Goal: Task Accomplishment & Management: Use online tool/utility

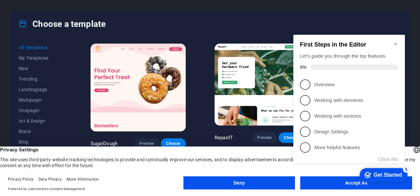
click at [242, 181] on button "Deny" at bounding box center [240, 183] width 112 height 13
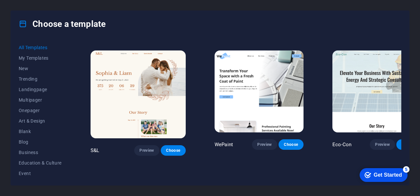
scroll to position [202, 0]
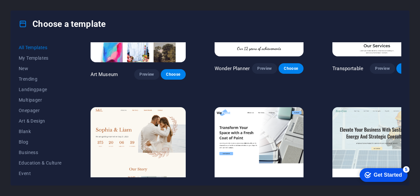
click at [33, 61] on button "My Templates" at bounding box center [40, 58] width 43 height 11
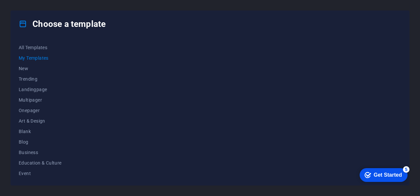
scroll to position [0, 0]
click at [26, 69] on span "New" at bounding box center [40, 68] width 43 height 5
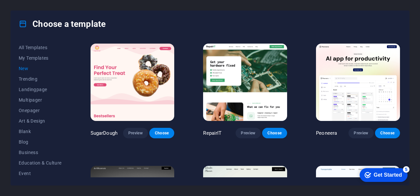
click at [34, 46] on span "All Templates" at bounding box center [40, 47] width 43 height 5
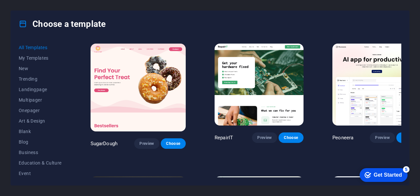
click at [35, 60] on span "My Templates" at bounding box center [40, 57] width 43 height 5
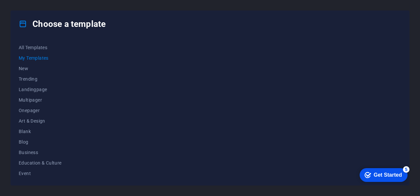
click at [103, 71] on div at bounding box center [245, 109] width 312 height 135
click at [240, 74] on div at bounding box center [245, 109] width 312 height 135
click at [385, 176] on div "Get Started" at bounding box center [388, 175] width 28 height 6
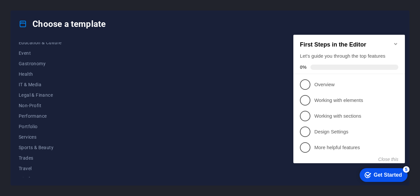
scroll to position [127, 0]
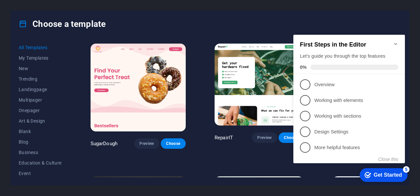
click at [397, 43] on icon "Minimize checklist" at bounding box center [395, 44] width 3 height 2
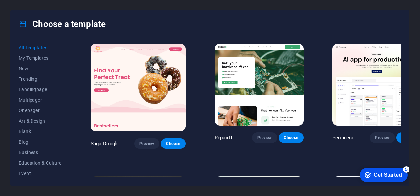
click at [382, 177] on div "Get Started" at bounding box center [388, 175] width 28 height 6
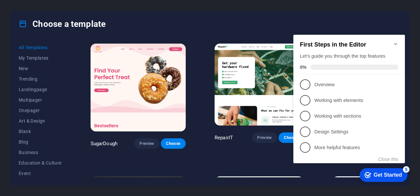
click at [326, 86] on p "Overview - incomplete" at bounding box center [354, 84] width 79 height 7
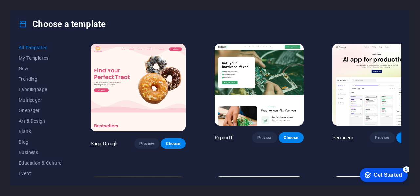
click at [386, 173] on div "Get Started" at bounding box center [388, 175] width 28 height 6
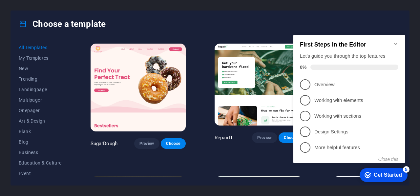
click at [356, 100] on p "Working with elements - incomplete" at bounding box center [354, 100] width 79 height 7
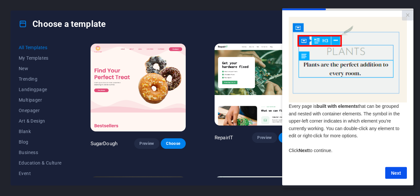
click at [396, 177] on link "Next" at bounding box center [396, 173] width 22 height 12
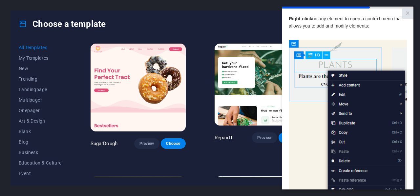
scroll to position [0, 5]
click at [378, 82] on img at bounding box center [348, 133] width 118 height 186
click at [394, 165] on img at bounding box center [348, 133] width 118 height 186
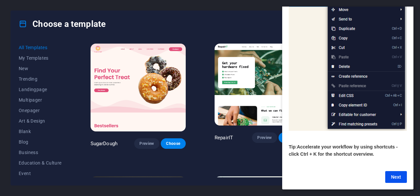
scroll to position [101, 5]
click at [395, 176] on link "Next" at bounding box center [396, 177] width 22 height 12
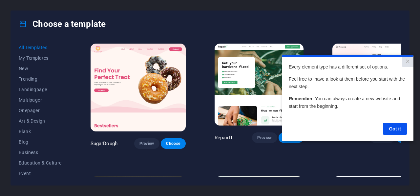
scroll to position [0, 0]
click at [394, 130] on link "Got it" at bounding box center [395, 129] width 24 height 12
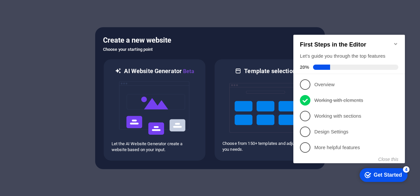
click at [354, 21] on div at bounding box center [210, 98] width 420 height 196
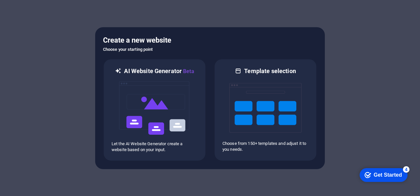
click at [157, 44] on h5 "Create a new website" at bounding box center [210, 40] width 214 height 11
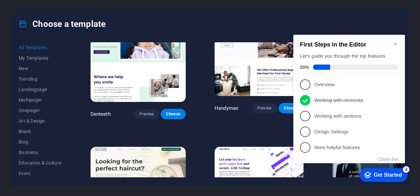
scroll to position [1761, 0]
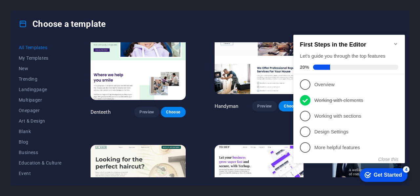
click at [395, 42] on icon "Minimize checklist" at bounding box center [395, 43] width 5 height 5
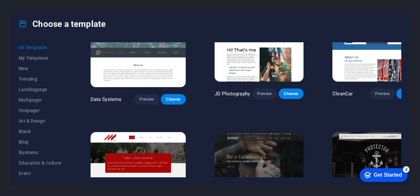
scroll to position [2446, 0]
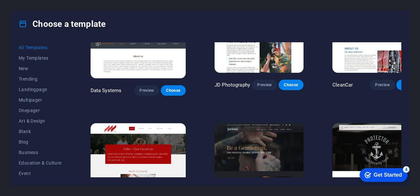
click at [33, 72] on button "New" at bounding box center [40, 68] width 43 height 11
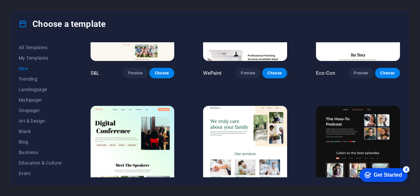
scroll to position [449, 0]
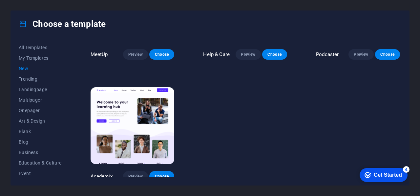
click at [31, 80] on span "Trending" at bounding box center [40, 79] width 43 height 5
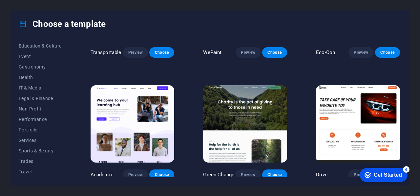
scroll to position [127, 0]
click at [34, 127] on button "Services" at bounding box center [40, 130] width 43 height 11
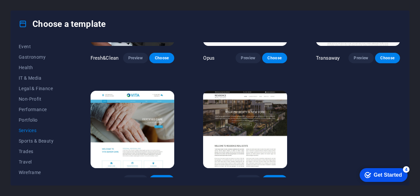
scroll to position [697, 0]
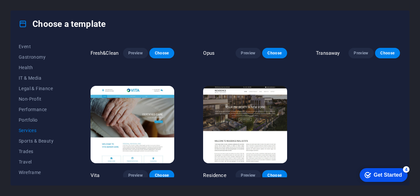
click at [253, 173] on span "Preview" at bounding box center [248, 175] width 14 height 5
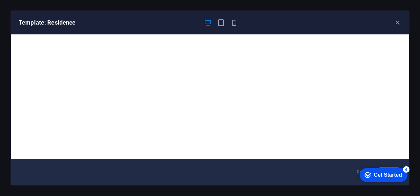
click at [396, 23] on icon "button" at bounding box center [398, 23] width 8 height 8
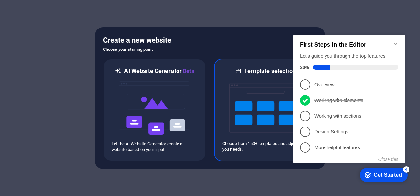
click at [242, 125] on img at bounding box center [266, 108] width 72 height 66
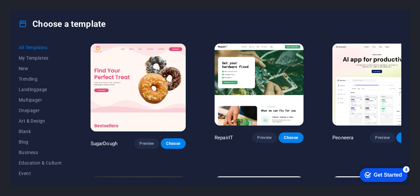
click at [26, 65] on button "New" at bounding box center [40, 68] width 43 height 11
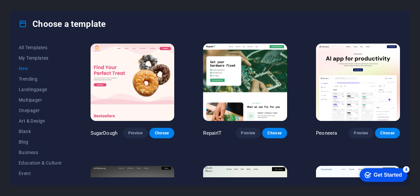
click at [26, 65] on button "New" at bounding box center [40, 68] width 43 height 11
click at [26, 71] on span "New" at bounding box center [40, 68] width 43 height 5
click at [33, 51] on button "All Templates" at bounding box center [40, 47] width 43 height 11
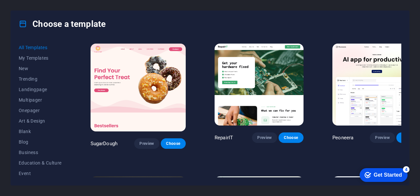
click at [60, 19] on h4 "Choose a template" at bounding box center [62, 24] width 87 height 11
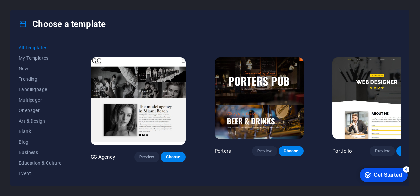
scroll to position [4785, 0]
